Goal: Complete application form: Complete application form

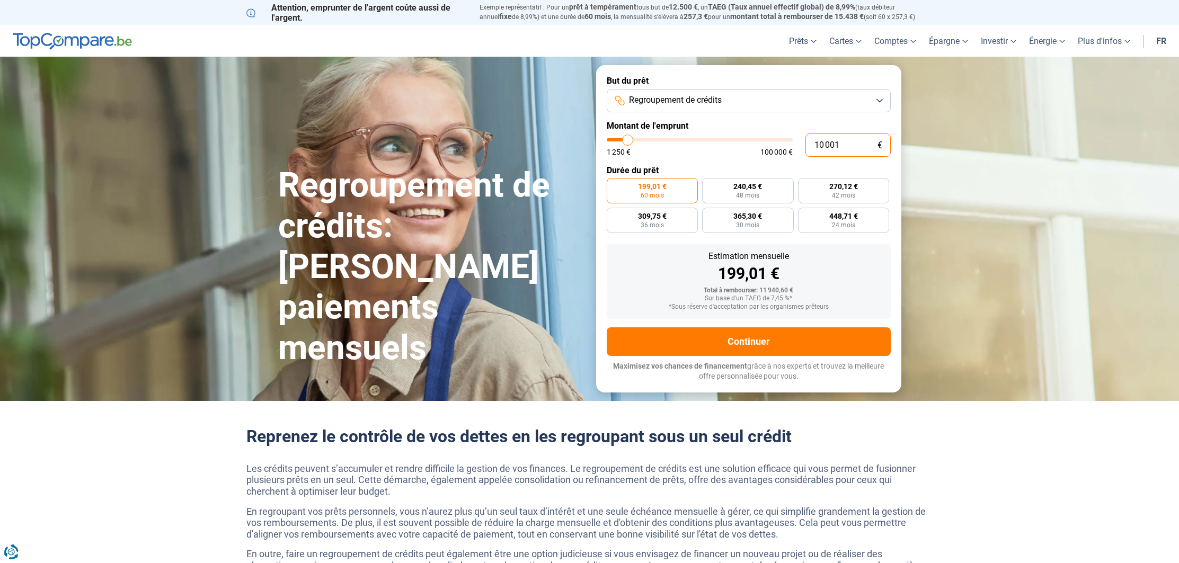
drag, startPoint x: 847, startPoint y: 143, endPoint x: 807, endPoint y: 140, distance: 39.8
click at [732, 139] on div "10 001 € 1 250 € 100 000 €" at bounding box center [749, 145] width 284 height 23
type input "10000"
radio input "true"
type input "2"
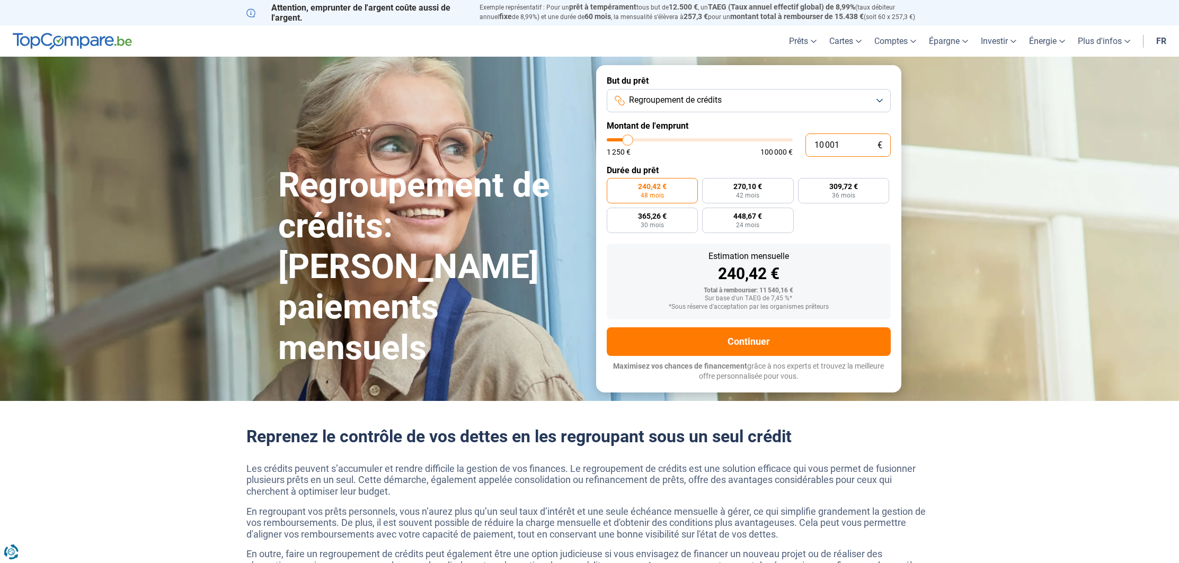
type input "1250"
type input "23"
type input "1250"
type input "239"
type input "1250"
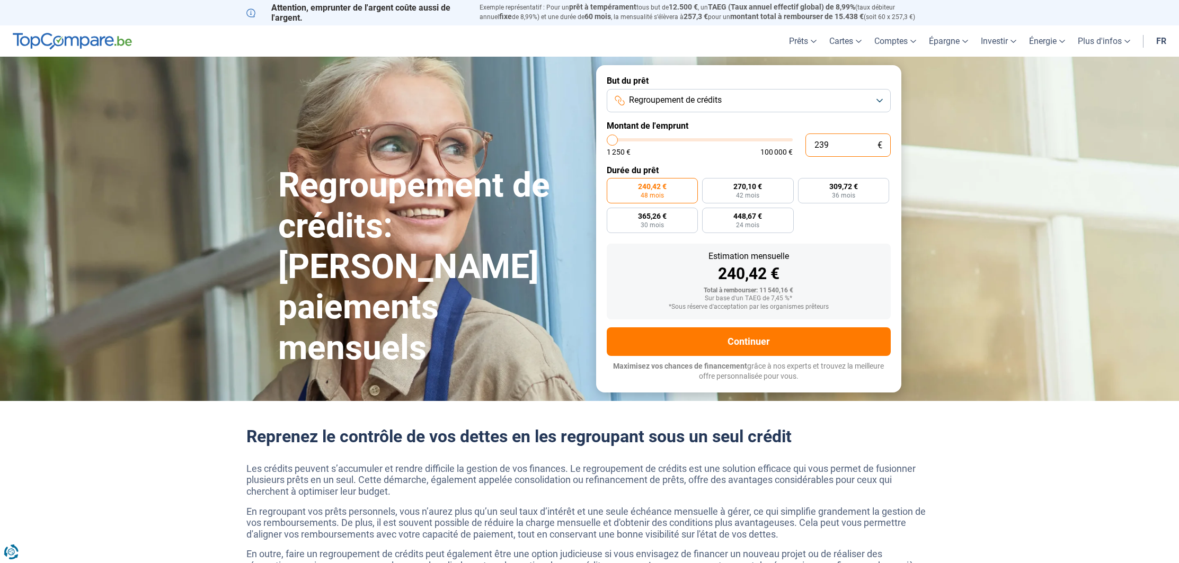
type input "2 390"
type input "2500"
type input "23 900"
type input "24000"
radio input "false"
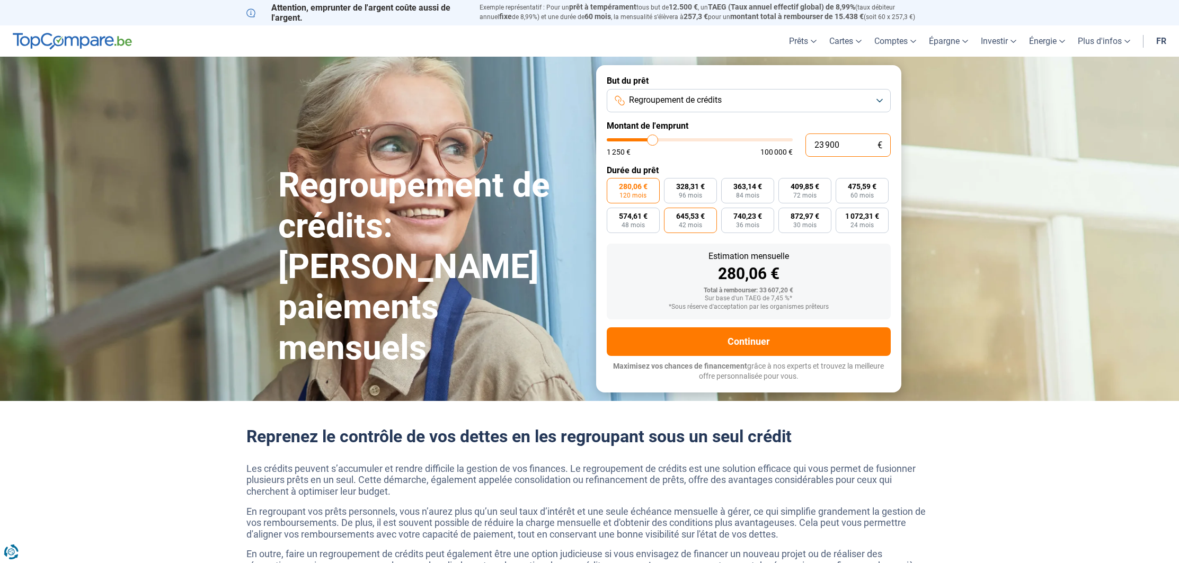
type input "23 900"
click at [704, 217] on span "645,53 €" at bounding box center [690, 215] width 29 height 7
click at [671, 215] on input "645,53 € 42 mois" at bounding box center [667, 211] width 7 height 7
radio input "true"
click at [637, 225] on span "48 mois" at bounding box center [632, 225] width 23 height 6
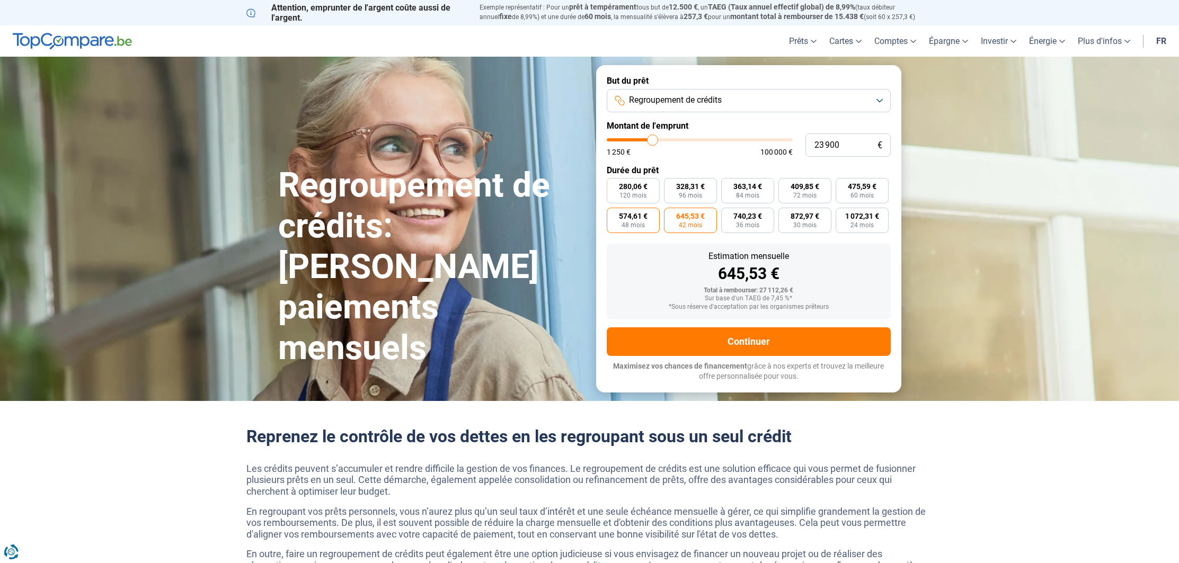
click at [613, 215] on input "574,61 € 48 mois" at bounding box center [610, 211] width 7 height 7
radio input "true"
click at [772, 346] on button "Continuer" at bounding box center [749, 341] width 284 height 29
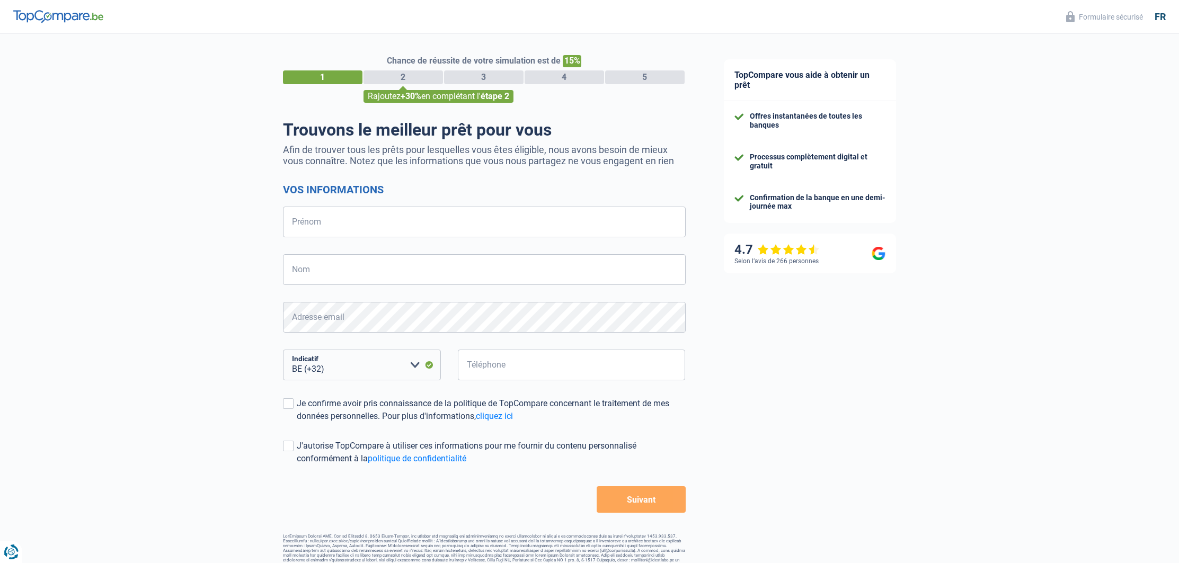
select select "32"
